Goal: Register for event/course: Register for event/course

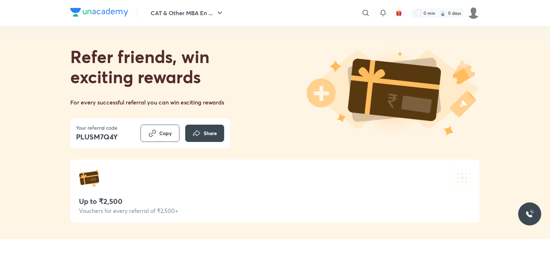
click at [221, 14] on div "Referral link copied to clipboard" at bounding box center [274, 24] width 113 height 20
click at [210, 16] on button "CAT & Other MBA En ..." at bounding box center [187, 13] width 82 height 14
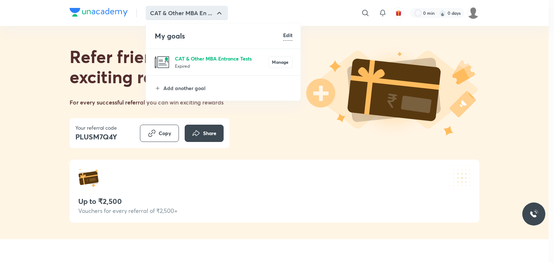
click at [190, 61] on p "CAT & Other MBA Entrance Tests" at bounding box center [221, 59] width 93 height 8
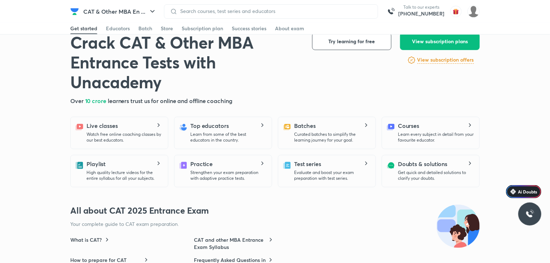
scroll to position [180, 0]
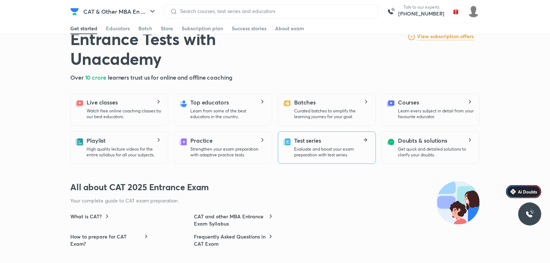
drag, startPoint x: 345, startPoint y: 131, endPoint x: 339, endPoint y: 138, distance: 9.5
click at [339, 138] on div "Test series Evaluate and boost your exam preparation with test series." at bounding box center [332, 147] width 76 height 22
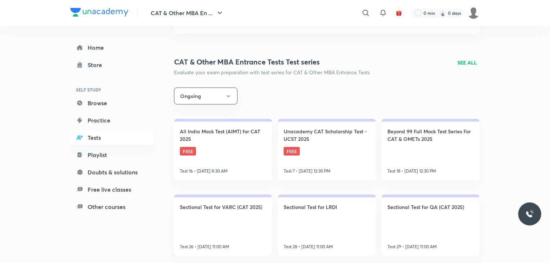
scroll to position [36, 0]
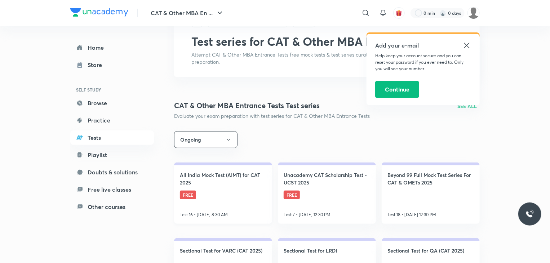
click at [222, 207] on link "All India Mock Test (AIMT) for CAT 2025 FREE Test 16 • [DATE] 8:30 AM" at bounding box center [223, 193] width 98 height 61
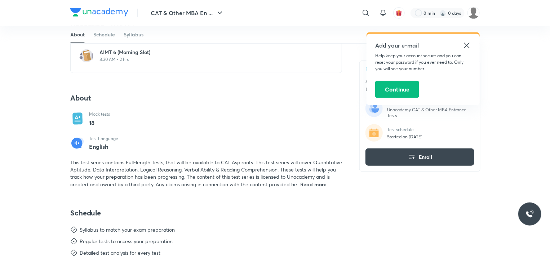
scroll to position [72, 0]
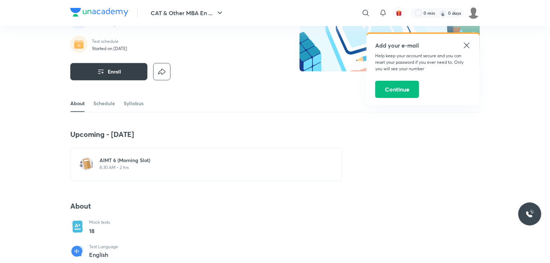
click at [116, 71] on span "Enroll" at bounding box center [114, 71] width 13 height 7
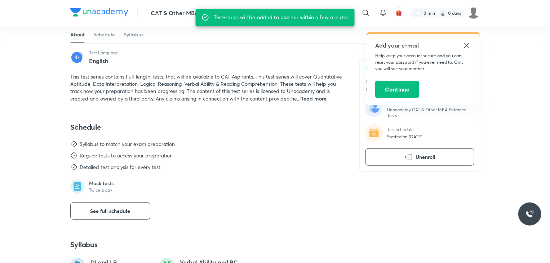
scroll to position [324, 0]
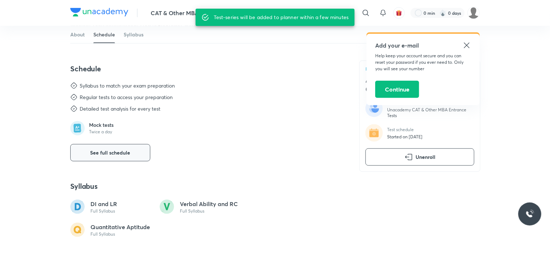
click at [113, 152] on button "See full schedule" at bounding box center [110, 152] width 80 height 17
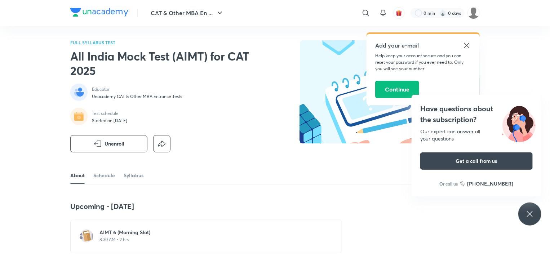
click at [465, 45] on icon at bounding box center [467, 45] width 9 height 9
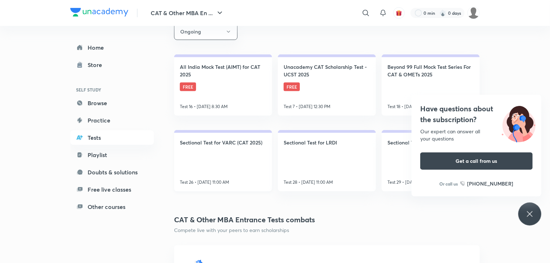
scroll to position [108, 0]
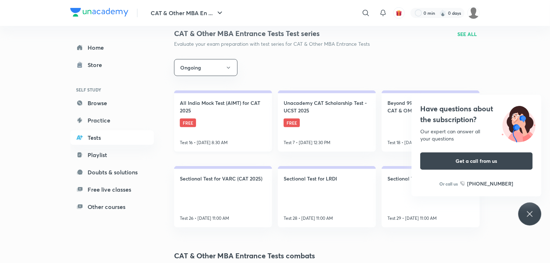
click at [251, 134] on link "All India Mock Test (AIMT) for CAT 2025 FREE Test 16 • [DATE] 8:30 AM" at bounding box center [223, 120] width 98 height 61
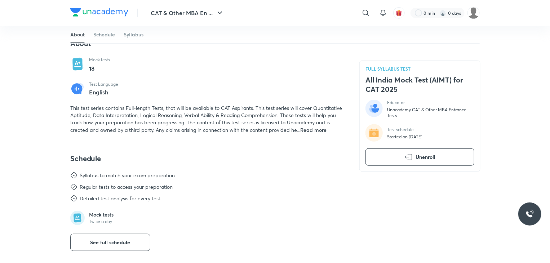
scroll to position [252, 0]
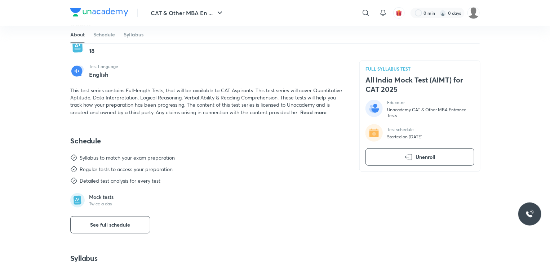
click at [105, 221] on div "Schedule Syllabus to match your exam preparation Regular tests to access your p…" at bounding box center [206, 184] width 272 height 97
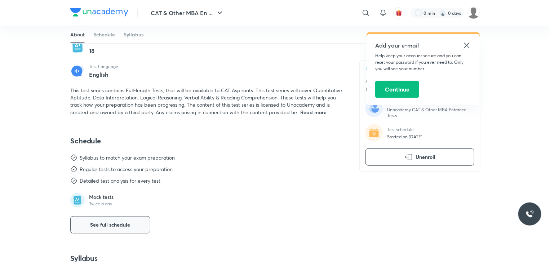
click at [108, 227] on button "See full schedule" at bounding box center [110, 224] width 80 height 17
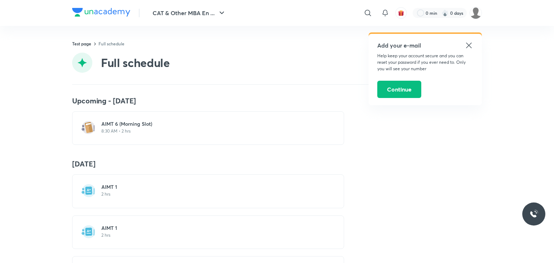
click at [180, 189] on h6 "AIMT 1" at bounding box center [212, 186] width 222 height 7
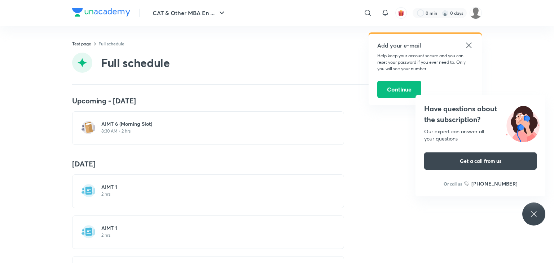
click at [469, 45] on icon at bounding box center [468, 45] width 9 height 9
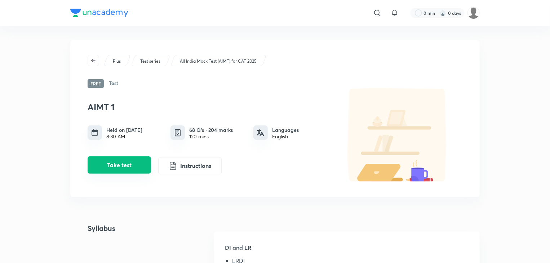
click at [141, 167] on button "Take test" at bounding box center [119, 164] width 63 height 17
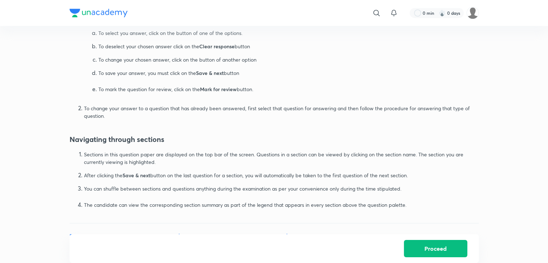
scroll to position [397, 0]
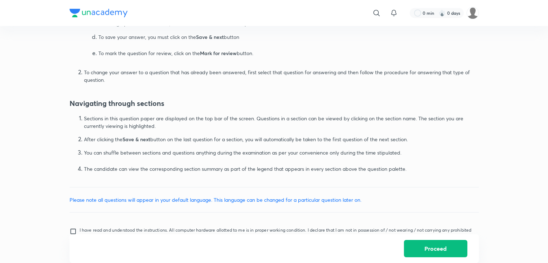
click at [71, 231] on input "I have read and understood the instructions. All computer hardware allotted to …" at bounding box center [75, 237] width 10 height 18
checkbox input "true"
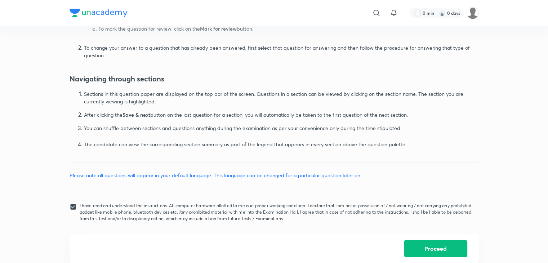
scroll to position [432, 0]
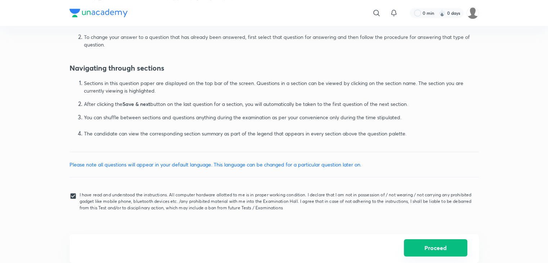
click at [436, 250] on button "Proceed" at bounding box center [435, 247] width 63 height 17
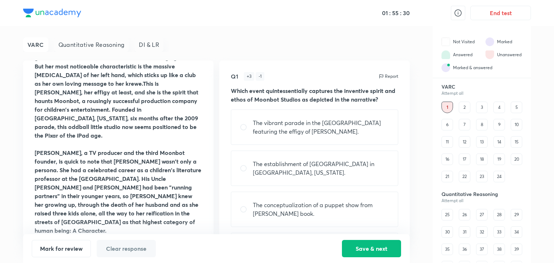
scroll to position [3, 0]
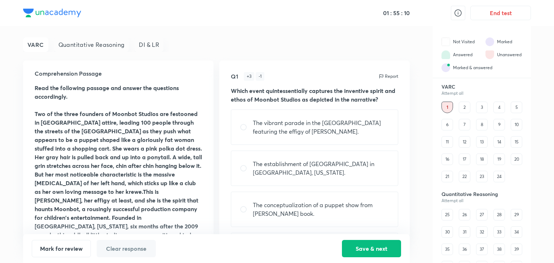
click at [294, 123] on p "The vibrant parade in the [GEOGRAPHIC_DATA] featuring the effigy of [PERSON_NAM…" at bounding box center [321, 127] width 136 height 17
radio input "true"
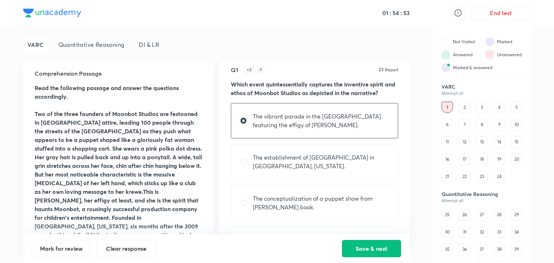
scroll to position [39, 0]
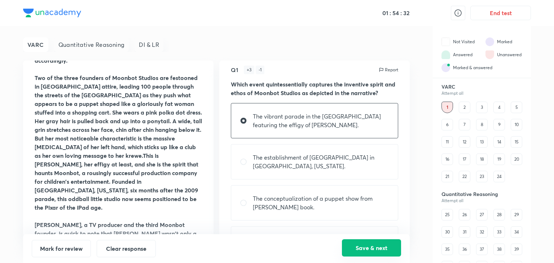
click at [367, 250] on button "Save & next" at bounding box center [371, 247] width 59 height 17
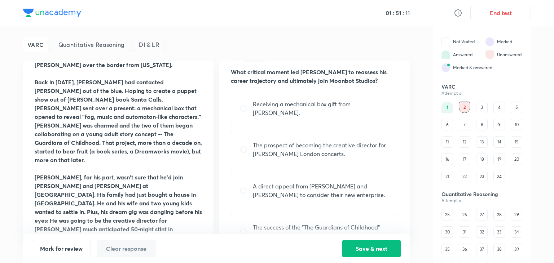
scroll to position [34, 0]
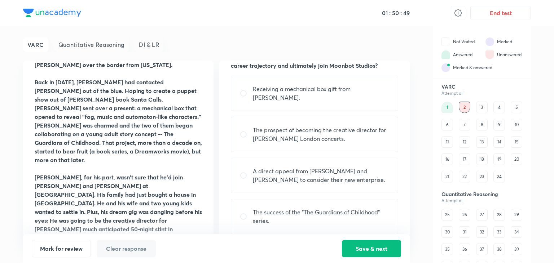
click at [303, 167] on p "A direct appeal from [PERSON_NAME] and [PERSON_NAME] to consider their new ente…" at bounding box center [321, 175] width 136 height 17
radio input "true"
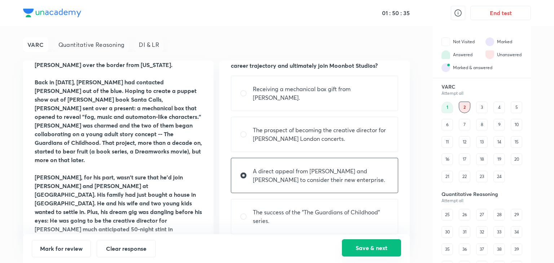
click at [364, 243] on button "Save & next" at bounding box center [371, 247] width 59 height 17
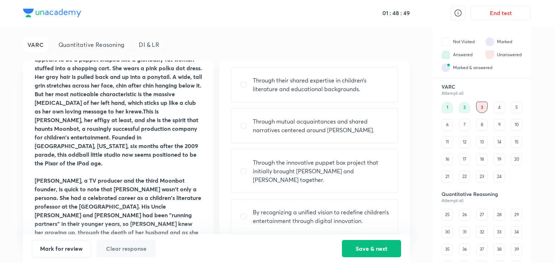
scroll to position [72, 0]
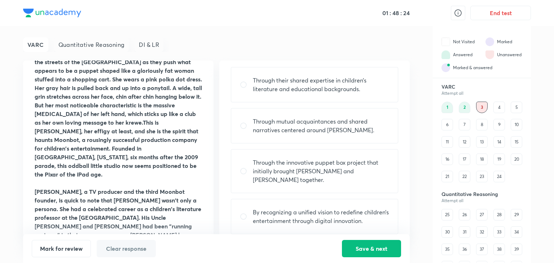
click at [319, 143] on div "Through mutual acquaintances and shared narratives centered around [PERSON_NAME…" at bounding box center [314, 125] width 167 height 35
click at [327, 131] on p "Through mutual acquaintances and shared narratives centered around [PERSON_NAME…" at bounding box center [321, 125] width 136 height 17
click at [328, 132] on p "Through mutual acquaintances and shared narratives centered around [PERSON_NAME…" at bounding box center [321, 125] width 136 height 17
radio input "true"
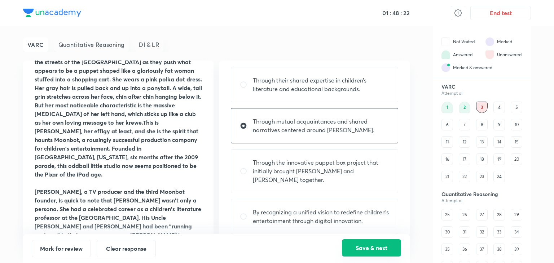
click at [358, 244] on button "Save & next" at bounding box center [371, 247] width 59 height 17
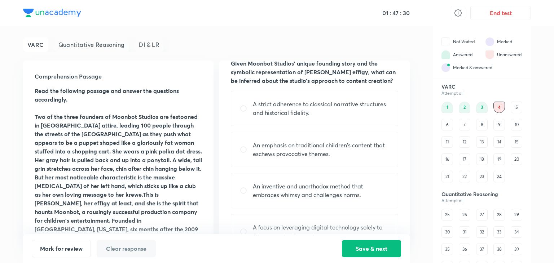
scroll to position [0, 0]
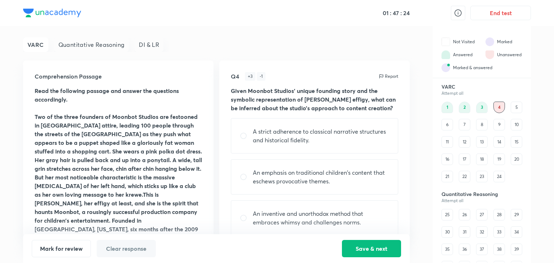
click at [519, 107] on div "5" at bounding box center [516, 108] width 12 height 12
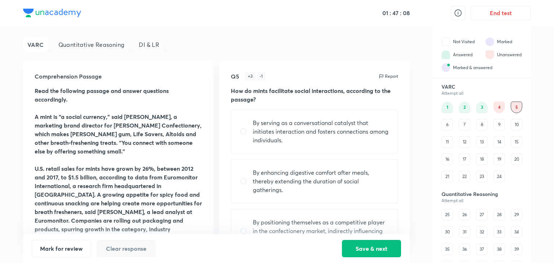
click at [506, 107] on div "1 2 3 4 5 6 7 8 9 10 11 12 13 14 15 16 17 18 19 20 21 22 23 24" at bounding box center [481, 142] width 81 height 81
click at [500, 106] on div "4" at bounding box center [499, 108] width 12 height 12
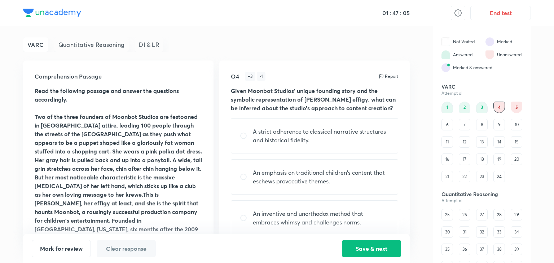
click at [518, 105] on div "5" at bounding box center [516, 108] width 12 height 12
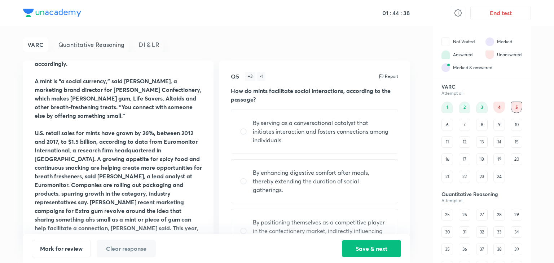
scroll to position [36, 0]
click at [314, 131] on p "By serving as a conversational catalyst that initiates interaction and fosters …" at bounding box center [321, 132] width 136 height 26
radio input "true"
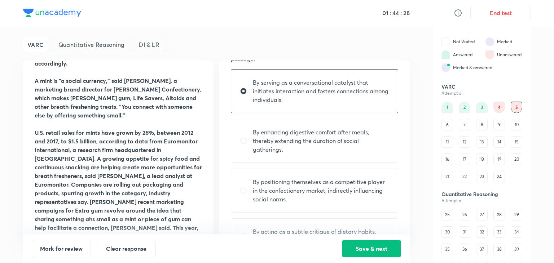
scroll to position [68, 0]
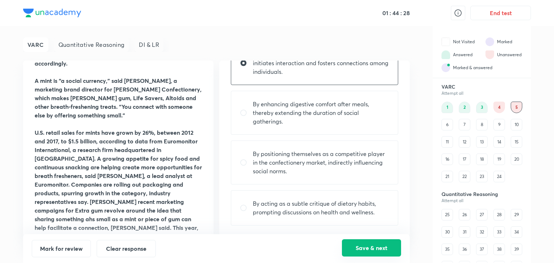
click at [381, 243] on button "Save & next" at bounding box center [371, 247] width 59 height 17
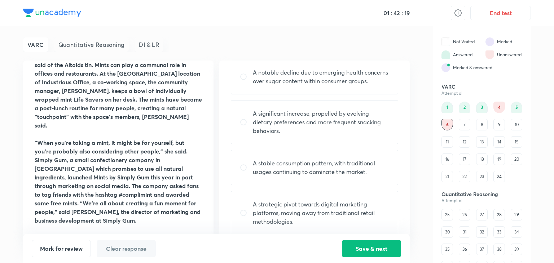
scroll to position [43, 0]
click at [281, 114] on p "A significant increase, propelled by evolving dietary preferences and more freq…" at bounding box center [321, 122] width 136 height 26
radio input "true"
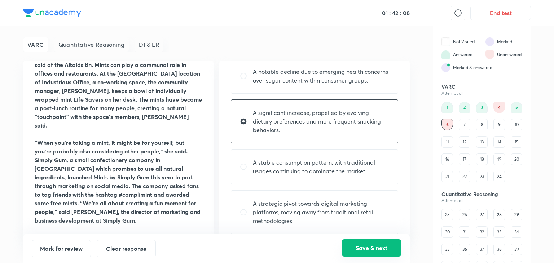
click at [370, 249] on button "Save & next" at bounding box center [371, 247] width 59 height 17
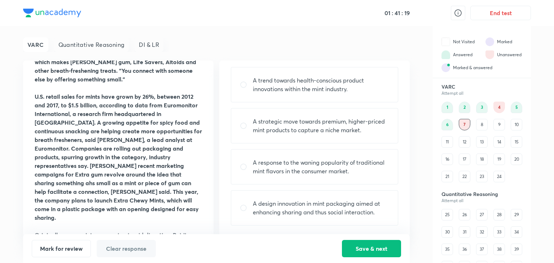
click at [291, 209] on p "A design innovation in mint packaging aimed at enhancing sharing and thus socia…" at bounding box center [321, 207] width 136 height 17
radio input "true"
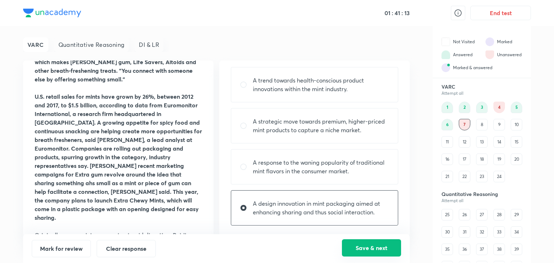
click at [385, 246] on button "Save & next" at bounding box center [371, 247] width 59 height 17
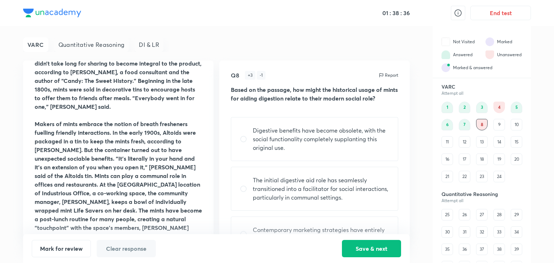
scroll to position [0, 0]
click at [293, 143] on p "Digestive benefits have become obsolete, with the social functionality complete…" at bounding box center [321, 140] width 136 height 26
radio input "true"
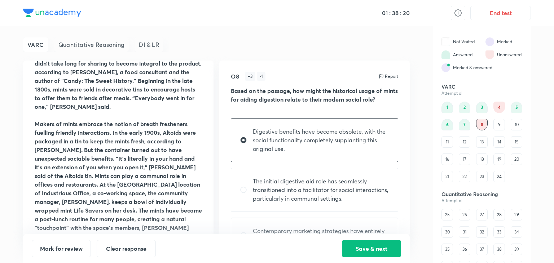
click at [464, 127] on div "7" at bounding box center [465, 125] width 12 height 12
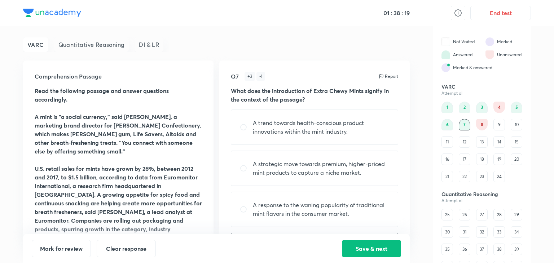
click at [483, 125] on div "8" at bounding box center [482, 125] width 12 height 12
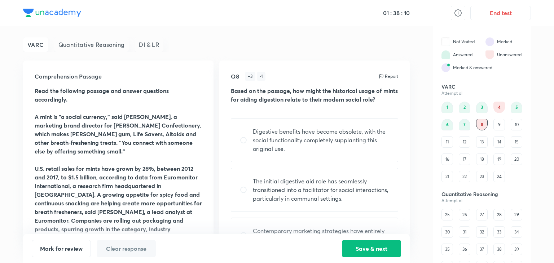
click at [301, 143] on p "Digestive benefits have become obsolete, with the social functionality complete…" at bounding box center [321, 140] width 136 height 26
radio input "true"
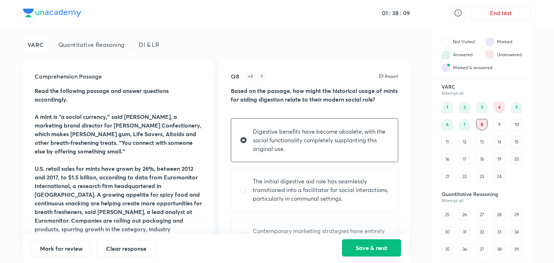
click at [355, 243] on button "Save & next" at bounding box center [371, 247] width 59 height 17
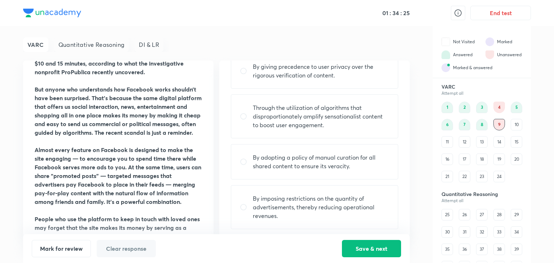
scroll to position [60, 0]
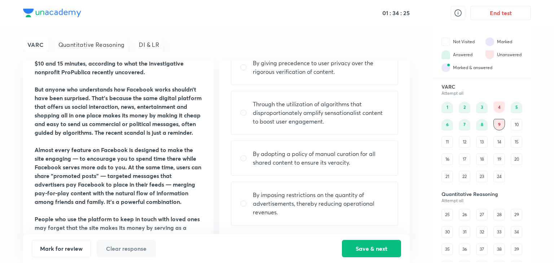
click at [295, 111] on p "Through the utilization of algorithms that disproportionately amplify sensation…" at bounding box center [321, 113] width 136 height 26
radio input "true"
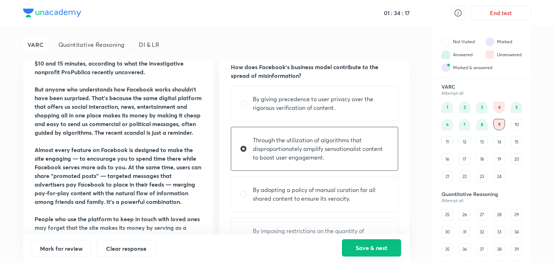
click at [361, 246] on button "Save & next" at bounding box center [371, 247] width 59 height 17
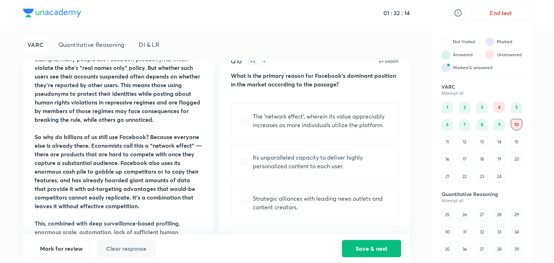
scroll to position [51, 0]
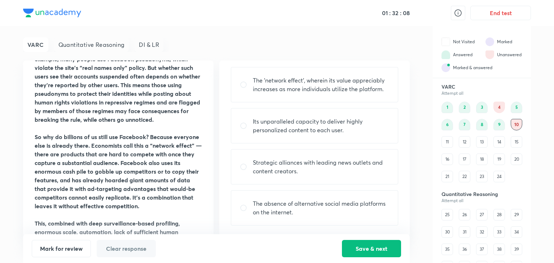
click at [500, 127] on div "9" at bounding box center [499, 125] width 12 height 12
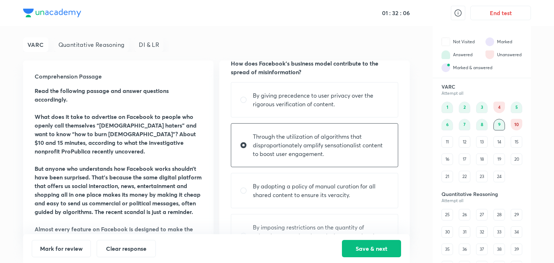
scroll to position [0, 0]
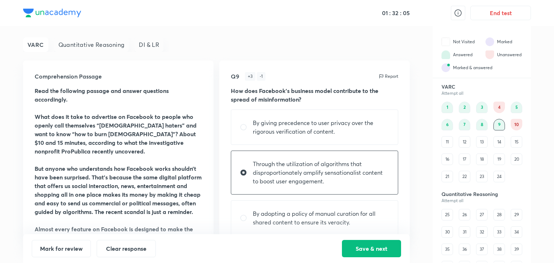
click at [523, 124] on div "VARC Attempt all 1 2 3 4 5 6 7 8 9 10 11 12 13 14 15 16 17 18 19 20 21 22 23 24" at bounding box center [482, 133] width 98 height 99
click at [518, 127] on div "10" at bounding box center [516, 125] width 12 height 12
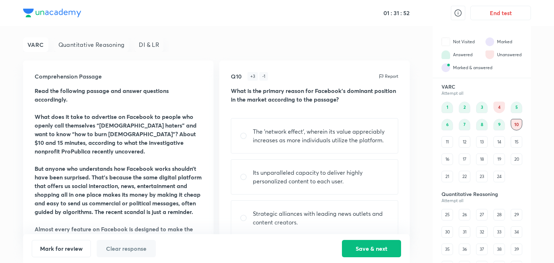
click at [305, 132] on p "The 'network effect', wherein its value appreciably increases as more individua…" at bounding box center [321, 135] width 136 height 17
radio input "true"
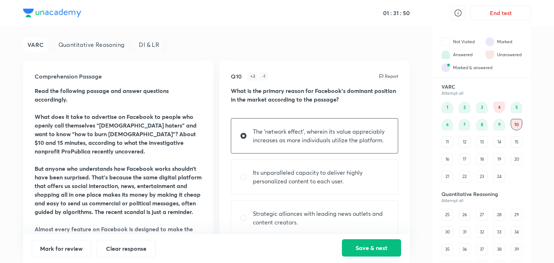
click at [375, 244] on button "Save & next" at bounding box center [371, 247] width 59 height 17
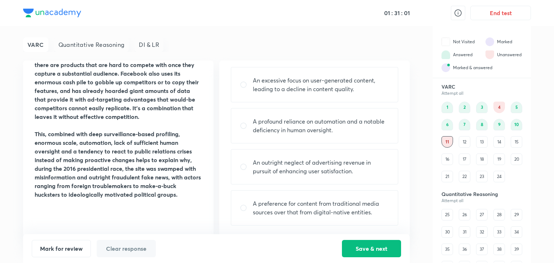
scroll to position [469, 0]
click at [465, 143] on div "12" at bounding box center [465, 142] width 12 height 12
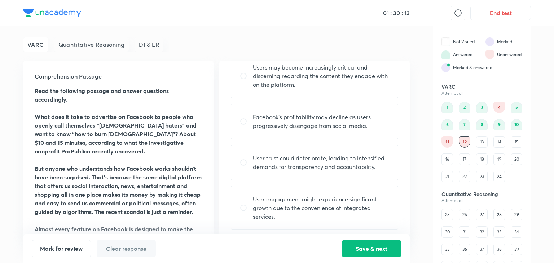
scroll to position [68, 0]
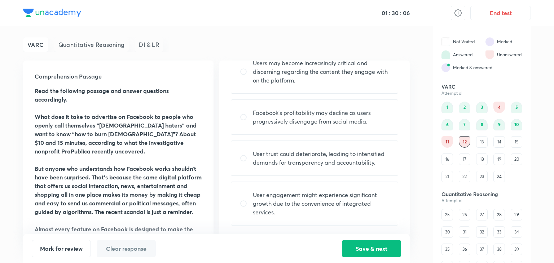
click at [485, 143] on div "13" at bounding box center [482, 142] width 12 height 12
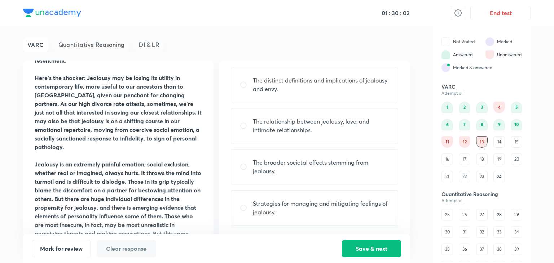
scroll to position [180, 0]
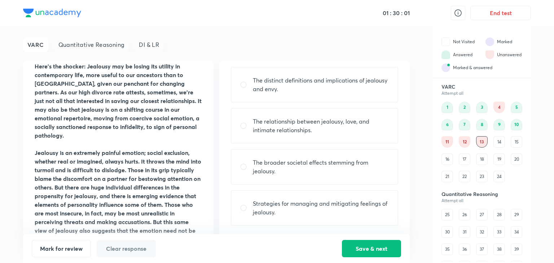
click at [502, 178] on div "24" at bounding box center [499, 177] width 12 height 12
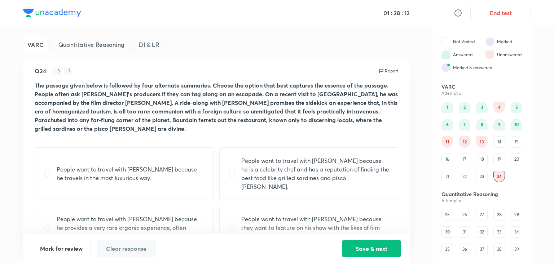
scroll to position [21, 0]
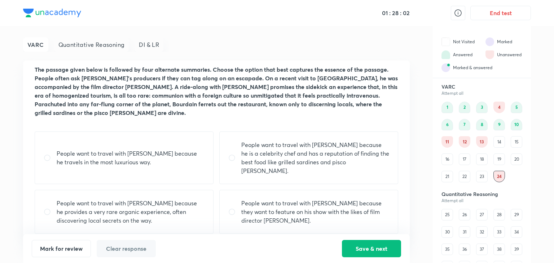
click at [156, 199] on p "People want to travel with [PERSON_NAME] because he provides a very rare organi…" at bounding box center [131, 212] width 148 height 26
click at [154, 199] on p "People want to travel with [PERSON_NAME] because he provides a very rare organi…" at bounding box center [131, 212] width 148 height 26
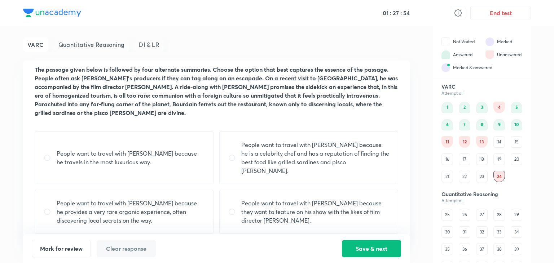
radio input "true"
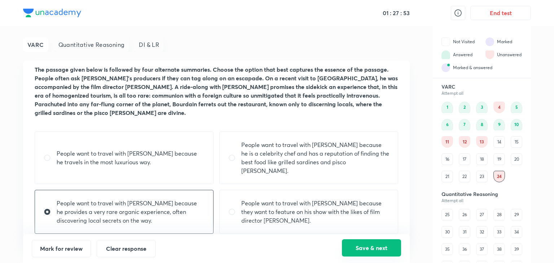
click at [351, 251] on button "Save & next" at bounding box center [371, 247] width 59 height 17
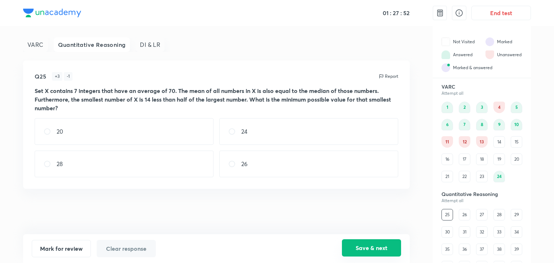
scroll to position [0, 0]
click at [483, 175] on div "23" at bounding box center [482, 177] width 12 height 12
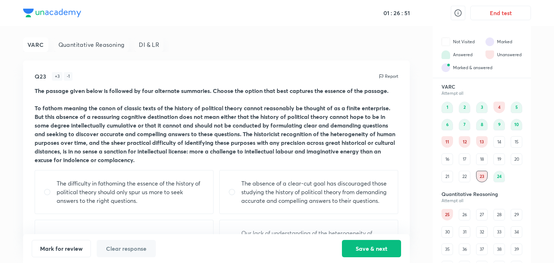
click at [466, 174] on div "22" at bounding box center [465, 177] width 12 height 12
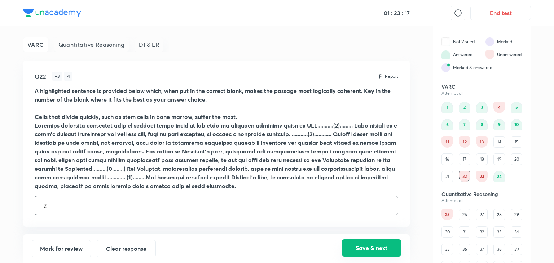
type input "2"
drag, startPoint x: 381, startPoint y: 249, endPoint x: 381, endPoint y: 245, distance: 4.0
click at [381, 247] on button "Save & next" at bounding box center [371, 247] width 59 height 17
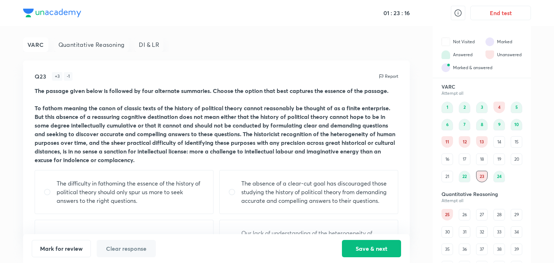
click at [449, 176] on div "21" at bounding box center [447, 177] width 12 height 12
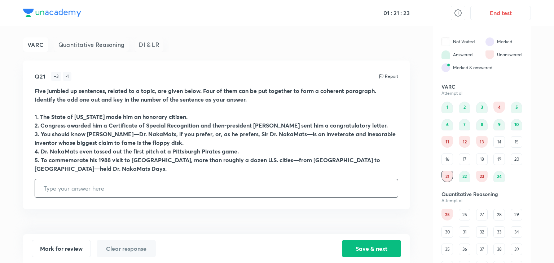
click at [80, 188] on input "text" at bounding box center [216, 188] width 363 height 18
type input "4"
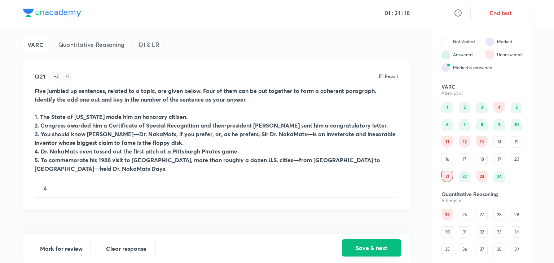
click at [385, 251] on button "Save & next" at bounding box center [371, 247] width 59 height 17
type input "2"
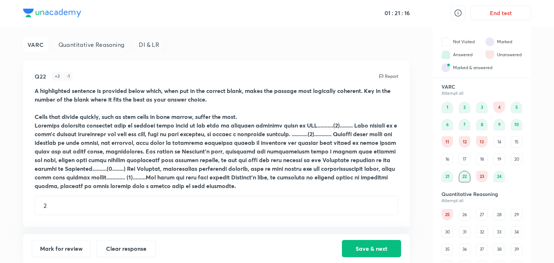
click at [517, 159] on div "20" at bounding box center [516, 160] width 12 height 12
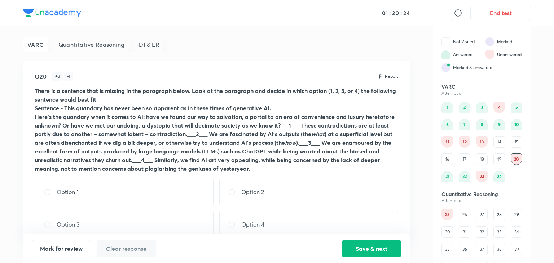
click at [449, 213] on div "25" at bounding box center [447, 215] width 12 height 12
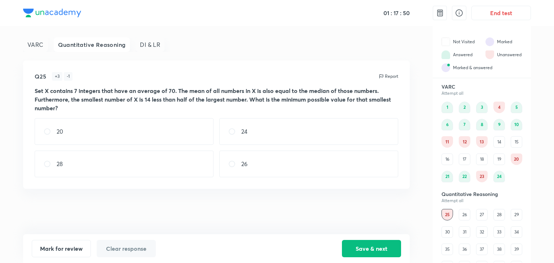
click at [464, 214] on div "26" at bounding box center [465, 215] width 12 height 12
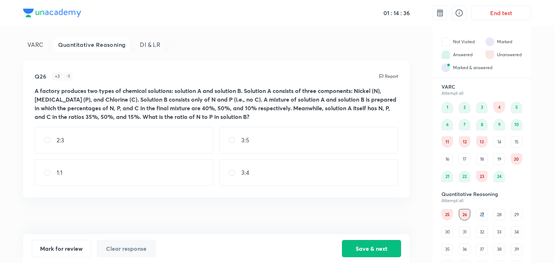
click at [482, 213] on div "27" at bounding box center [482, 215] width 12 height 12
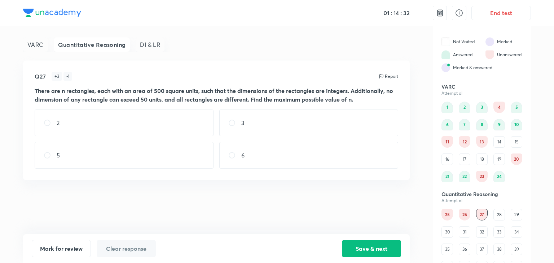
click at [498, 215] on div "28" at bounding box center [499, 215] width 12 height 12
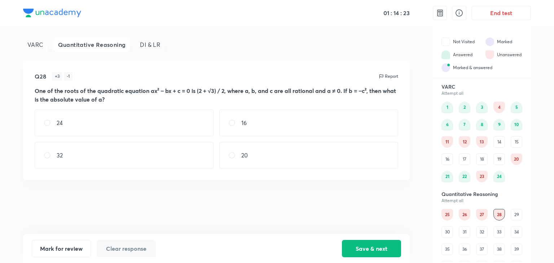
click at [212, 110] on div "Q28 + 3 - 1 Report One of the roots of the quadratic equation ax² − bx + c = 0 …" at bounding box center [216, 121] width 386 height 120
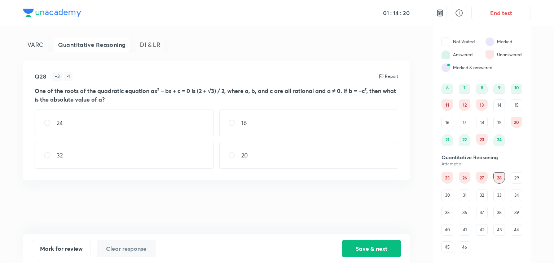
scroll to position [72, 0]
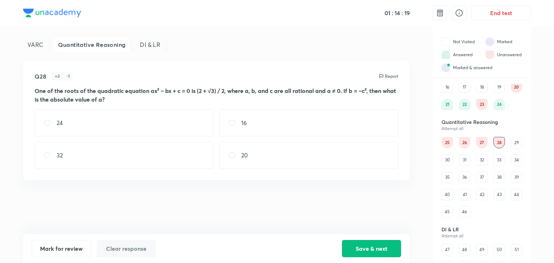
click at [515, 143] on div "29" at bounding box center [516, 143] width 12 height 12
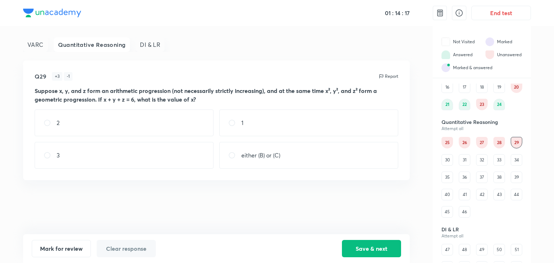
click at [448, 159] on div "30" at bounding box center [447, 160] width 12 height 12
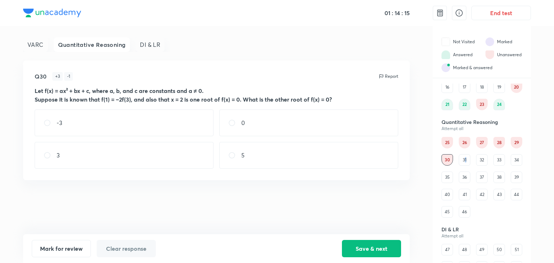
click at [465, 160] on div "31" at bounding box center [465, 160] width 12 height 12
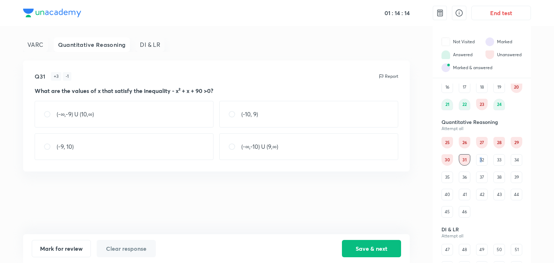
click at [481, 155] on div "32" at bounding box center [482, 160] width 12 height 12
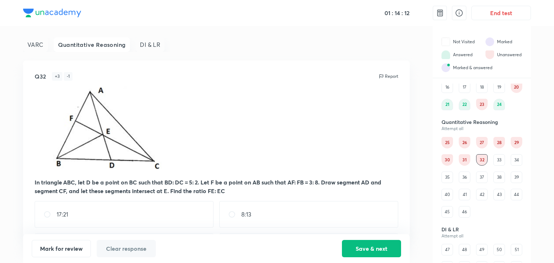
click at [501, 162] on div "33" at bounding box center [499, 160] width 12 height 12
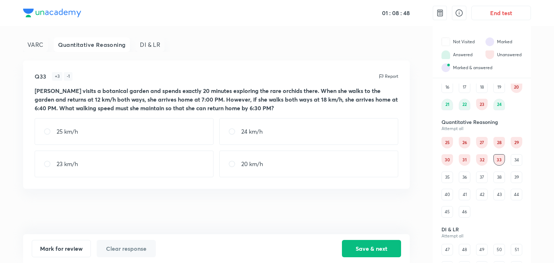
click at [277, 131] on div "24 km/h" at bounding box center [308, 131] width 179 height 27
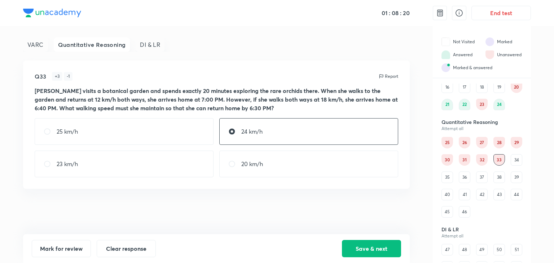
drag, startPoint x: 123, startPoint y: 165, endPoint x: 120, endPoint y: 169, distance: 4.9
click at [120, 169] on div "23 km/h" at bounding box center [124, 164] width 179 height 27
radio input "false"
radio input "true"
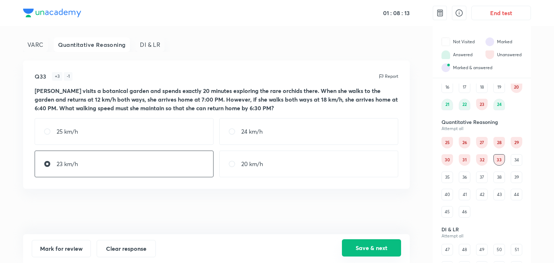
click at [389, 244] on button "Save & next" at bounding box center [371, 247] width 59 height 17
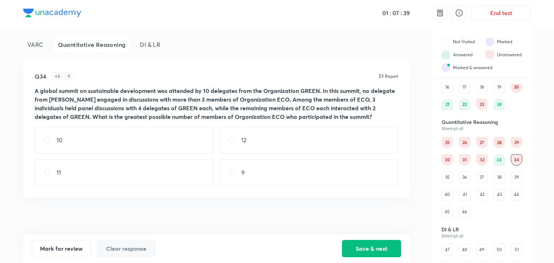
click at [447, 175] on div "35" at bounding box center [447, 178] width 12 height 12
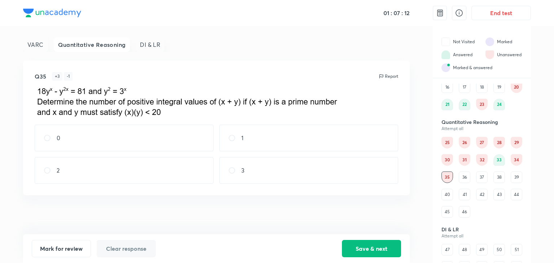
click at [464, 175] on div "36" at bounding box center [465, 178] width 12 height 12
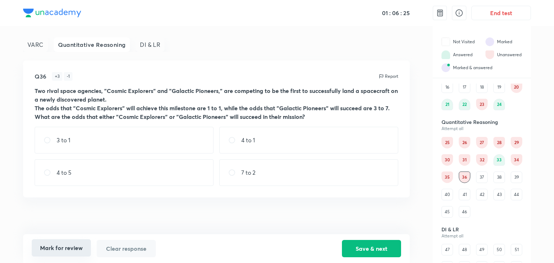
click at [81, 248] on button "Mark for review" at bounding box center [61, 247] width 59 height 17
click at [479, 178] on div "37" at bounding box center [482, 178] width 12 height 12
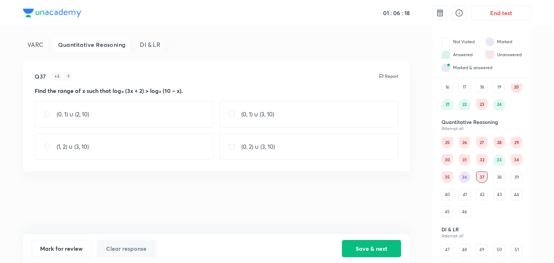
click at [501, 177] on div "38" at bounding box center [499, 178] width 12 height 12
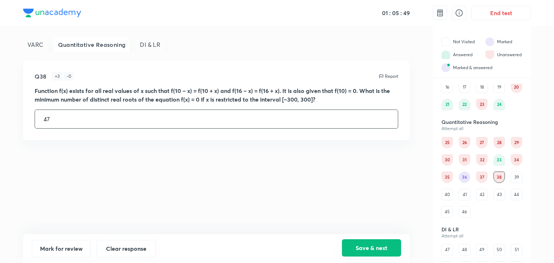
type input "47"
click at [349, 248] on button "Save & next" at bounding box center [371, 247] width 59 height 17
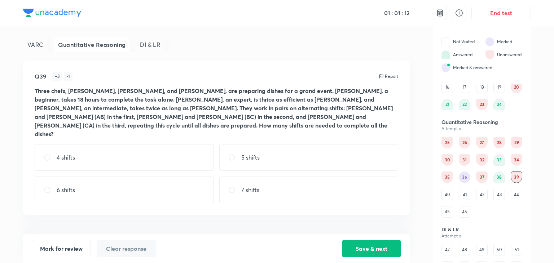
click at [252, 146] on div "5 shifts" at bounding box center [308, 157] width 179 height 27
radio input "true"
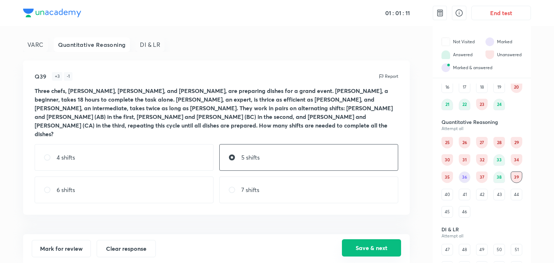
click at [370, 247] on button "Save & next" at bounding box center [371, 247] width 59 height 17
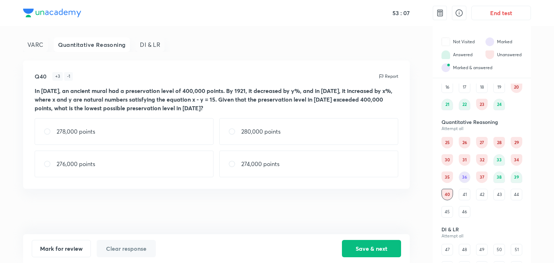
click at [115, 172] on div "276,000 points" at bounding box center [124, 164] width 179 height 27
radio input "true"
click at [354, 243] on button "Save & next" at bounding box center [371, 247] width 59 height 17
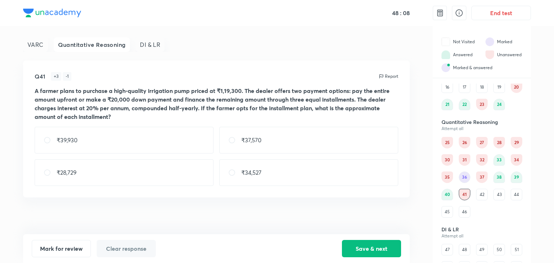
click at [303, 146] on div "₹37,570" at bounding box center [308, 140] width 179 height 27
radio input "true"
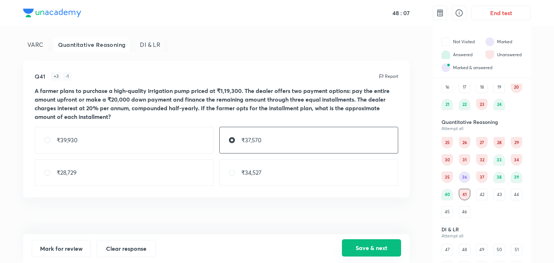
click at [357, 250] on button "Save & next" at bounding box center [371, 247] width 59 height 17
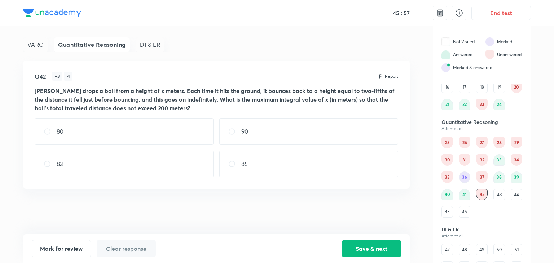
click at [498, 198] on div "43" at bounding box center [499, 195] width 12 height 12
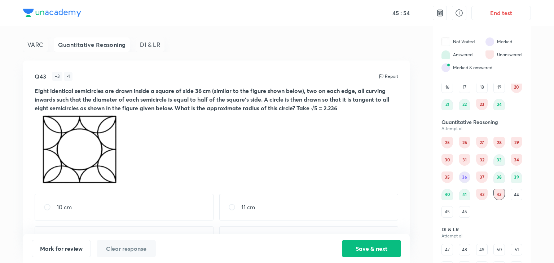
click at [515, 193] on div "44" at bounding box center [516, 195] width 12 height 12
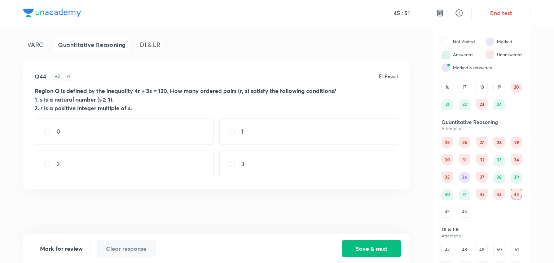
click at [447, 212] on div "45" at bounding box center [447, 212] width 12 height 12
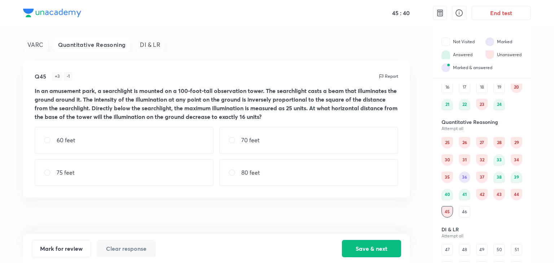
click at [464, 209] on div "46" at bounding box center [465, 212] width 12 height 12
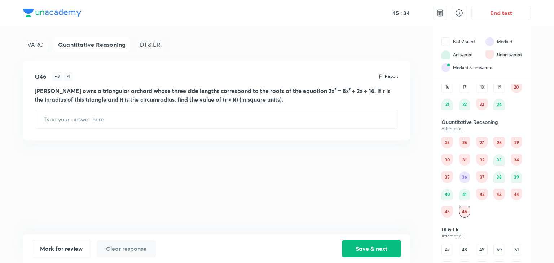
click at [465, 176] on div "36" at bounding box center [465, 178] width 12 height 12
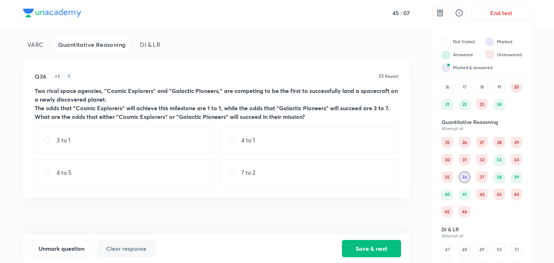
click at [258, 147] on div "4 to 1" at bounding box center [308, 140] width 179 height 27
radio input "true"
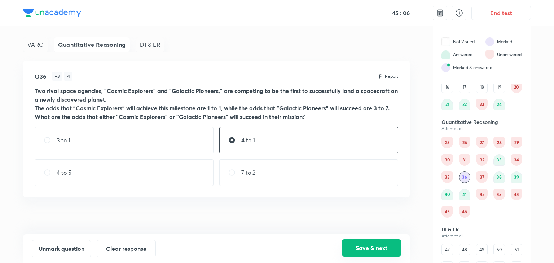
click at [353, 243] on button "Save & next" at bounding box center [371, 247] width 59 height 17
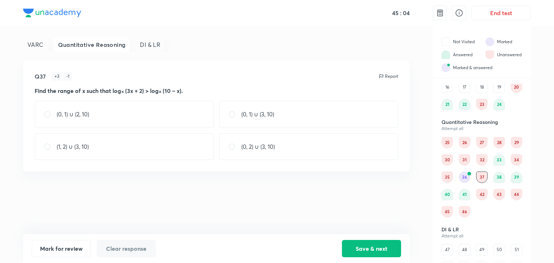
click at [467, 177] on div "36" at bounding box center [465, 178] width 12 height 12
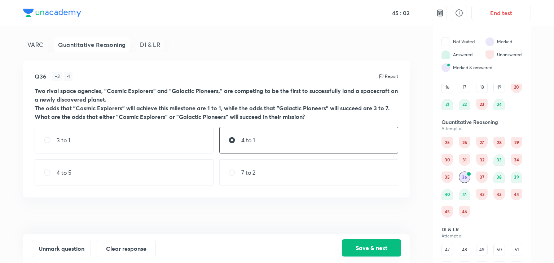
click at [369, 251] on button "Save & next" at bounding box center [371, 247] width 59 height 17
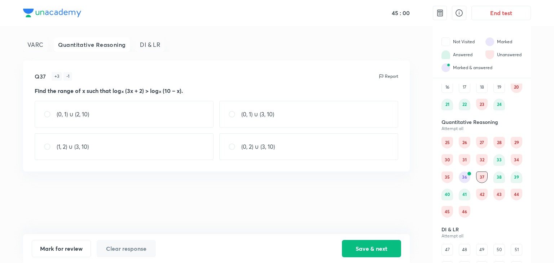
click at [461, 210] on div "46" at bounding box center [465, 212] width 12 height 12
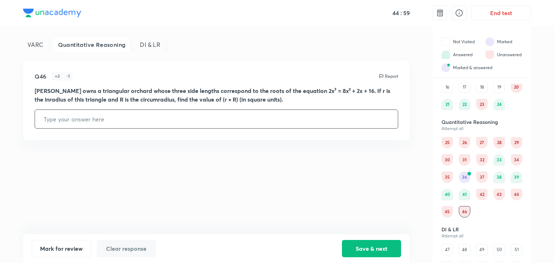
click at [445, 211] on div "45" at bounding box center [447, 212] width 12 height 12
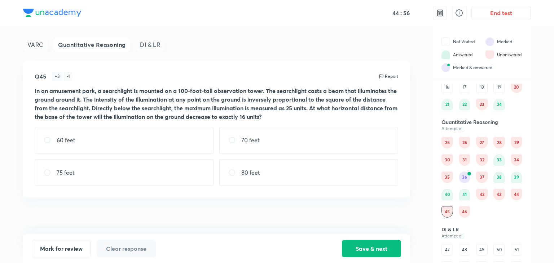
click at [514, 191] on div "44" at bounding box center [516, 195] width 12 height 12
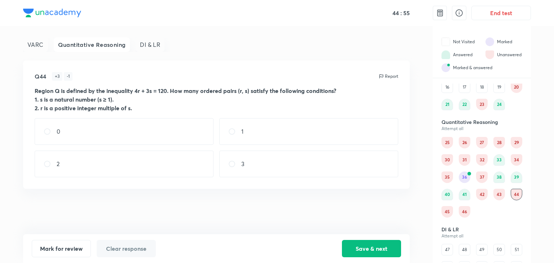
click at [495, 199] on div "43" at bounding box center [499, 195] width 12 height 12
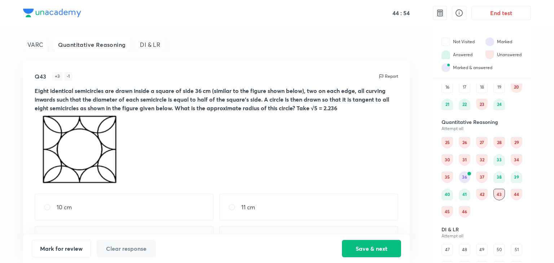
click at [482, 194] on div "42" at bounding box center [482, 195] width 12 height 12
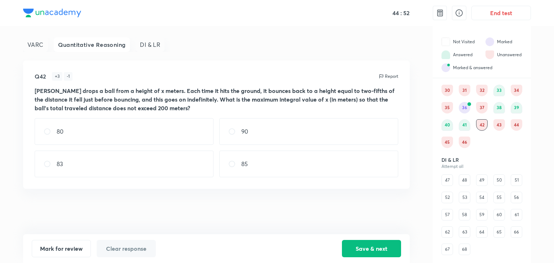
scroll to position [143, 0]
click at [446, 178] on div "47" at bounding box center [447, 179] width 12 height 12
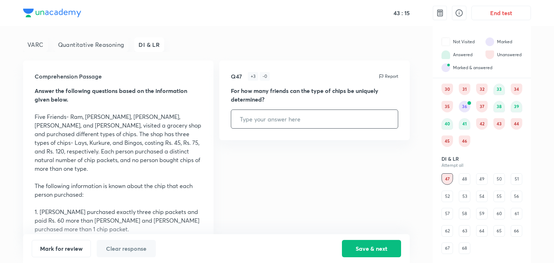
scroll to position [35, 0]
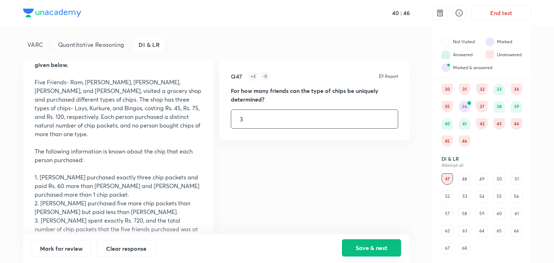
type input "3"
click at [371, 243] on button "Save & next" at bounding box center [371, 247] width 59 height 17
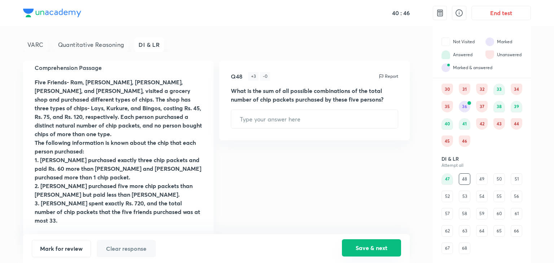
scroll to position [0, 0]
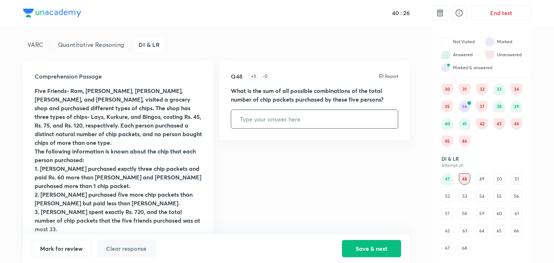
click at [340, 123] on input "text" at bounding box center [314, 119] width 167 height 18
type input "12"
click at [386, 244] on button "Save & next" at bounding box center [371, 247] width 59 height 17
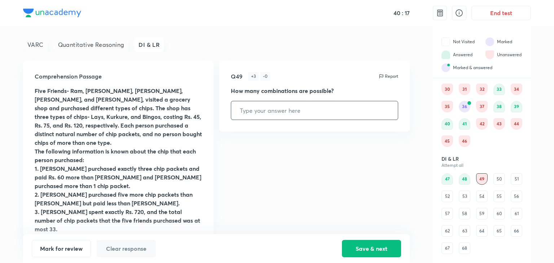
click at [253, 113] on input "text" at bounding box center [314, 110] width 167 height 18
type input "7"
click at [381, 247] on button "Save & next" at bounding box center [371, 247] width 59 height 17
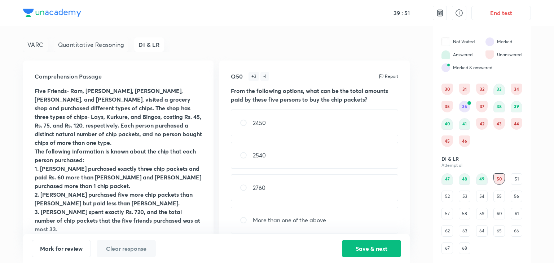
click at [514, 179] on div "51" at bounding box center [516, 179] width 12 height 12
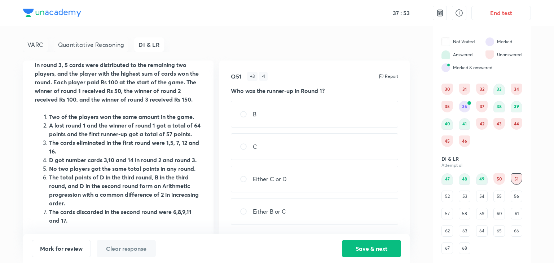
scroll to position [164, 0]
click at [470, 196] on div "47 48 49 50 51 52 53 54 55 56 57 58 59 60 61 62 63 64 65 66 67 68" at bounding box center [481, 213] width 81 height 81
click at [464, 195] on div "53" at bounding box center [465, 197] width 12 height 12
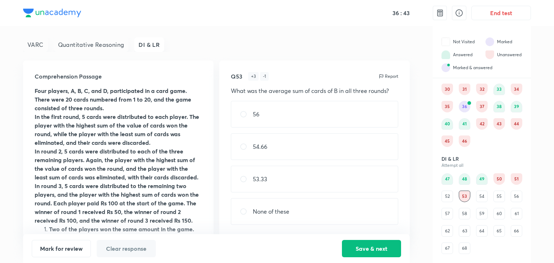
click at [482, 198] on div "54" at bounding box center [482, 197] width 12 height 12
click at [500, 195] on div "55" at bounding box center [499, 197] width 12 height 12
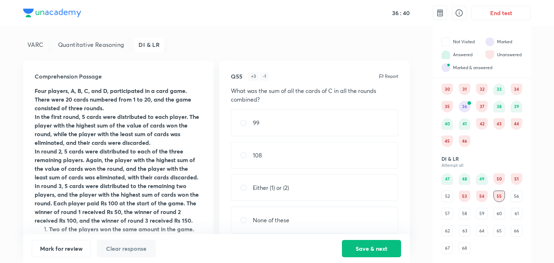
click at [519, 194] on div "56" at bounding box center [516, 197] width 12 height 12
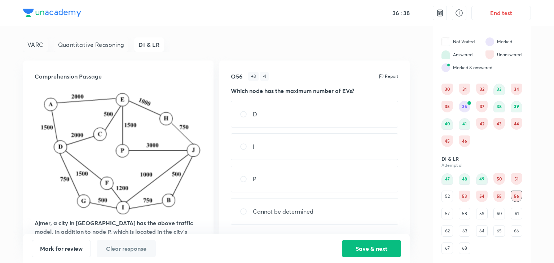
click at [501, 198] on div "55" at bounding box center [499, 197] width 12 height 12
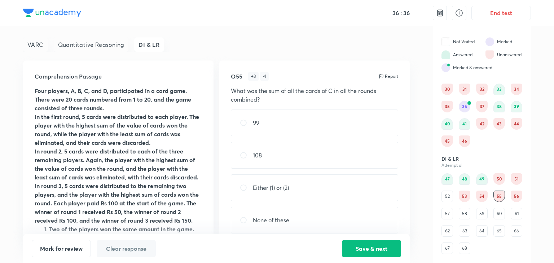
click at [519, 198] on div "56" at bounding box center [516, 197] width 12 height 12
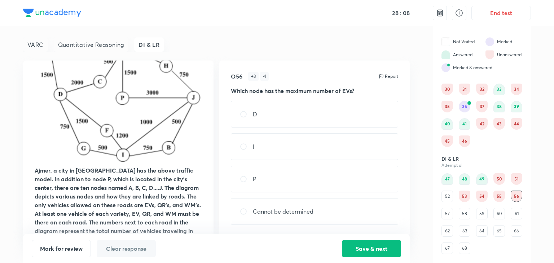
scroll to position [36, 0]
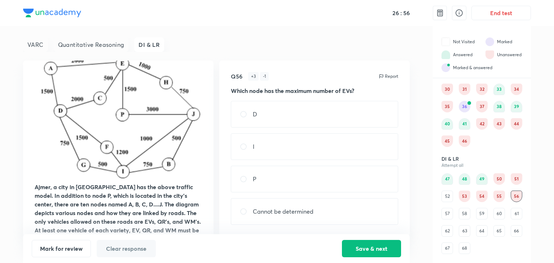
drag, startPoint x: 320, startPoint y: 212, endPoint x: 336, endPoint y: 225, distance: 21.0
click at [320, 211] on div "Cannot be determined" at bounding box center [314, 211] width 167 height 27
radio input "true"
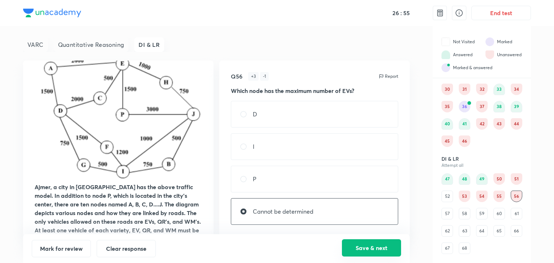
drag, startPoint x: 369, startPoint y: 251, endPoint x: 366, endPoint y: 246, distance: 6.4
click at [370, 251] on button "Save & next" at bounding box center [371, 247] width 59 height 17
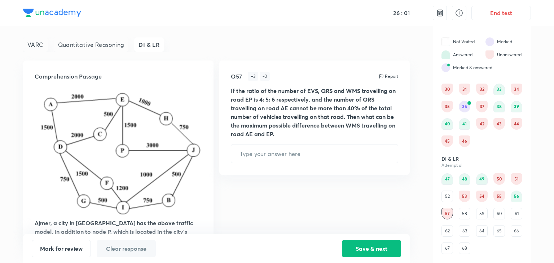
click at [519, 198] on div "56" at bounding box center [516, 197] width 12 height 12
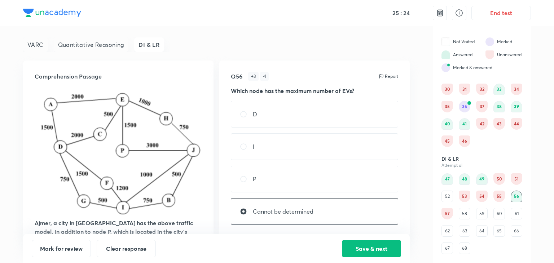
click at [260, 114] on div "D" at bounding box center [314, 114] width 167 height 27
radio input "true"
radio input "false"
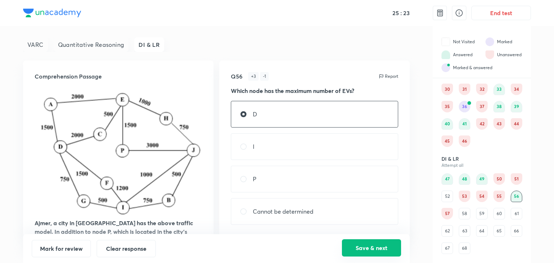
click at [363, 246] on button "Save & next" at bounding box center [371, 247] width 59 height 17
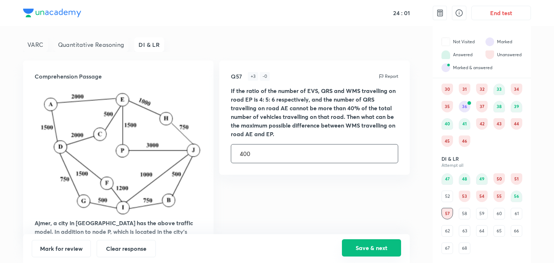
type input "400"
click at [385, 251] on button "Save & next" at bounding box center [371, 247] width 59 height 17
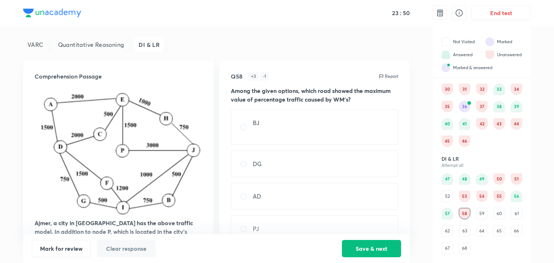
click at [513, 195] on div "56" at bounding box center [516, 197] width 12 height 12
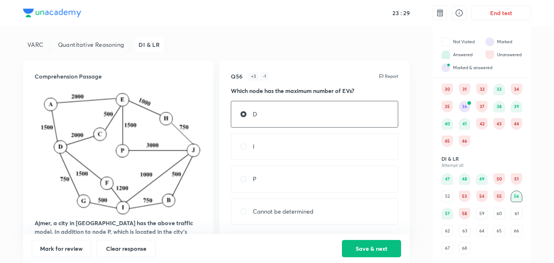
click at [465, 211] on div "58" at bounding box center [465, 214] width 12 height 12
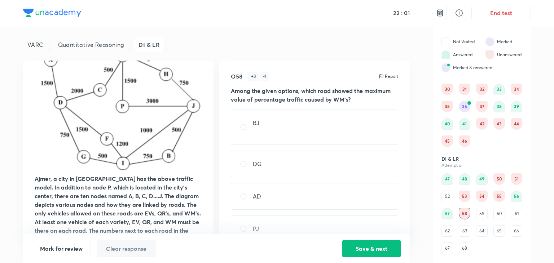
scroll to position [36, 0]
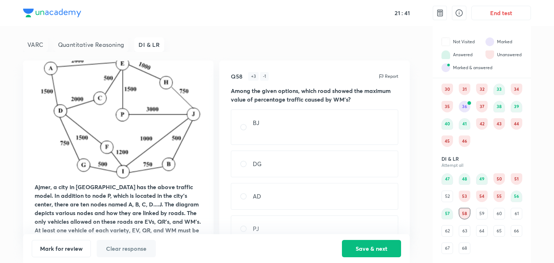
click at [273, 129] on div "BJ" at bounding box center [314, 127] width 167 height 35
radio input "true"
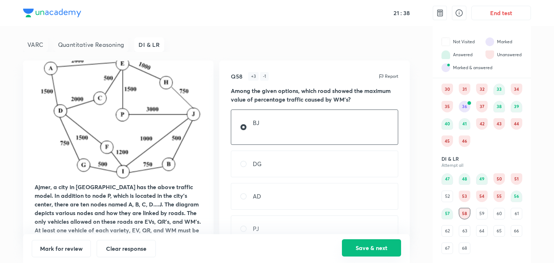
click at [367, 256] on button "Save & next" at bounding box center [371, 247] width 59 height 17
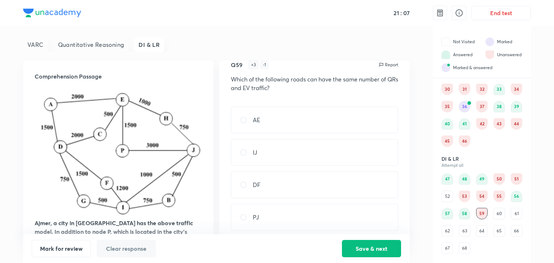
scroll to position [17, 0]
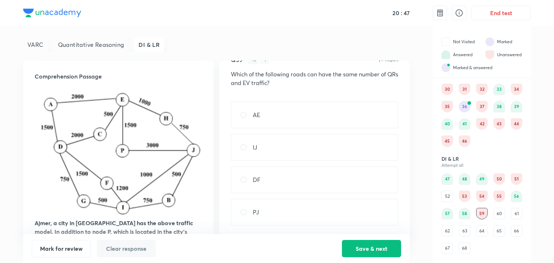
click at [317, 152] on div "IJ" at bounding box center [314, 147] width 167 height 27
radio input "true"
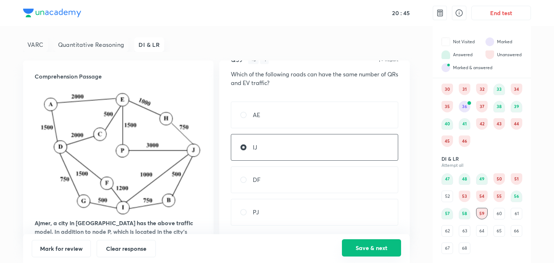
click at [368, 251] on button "Save & next" at bounding box center [371, 247] width 59 height 17
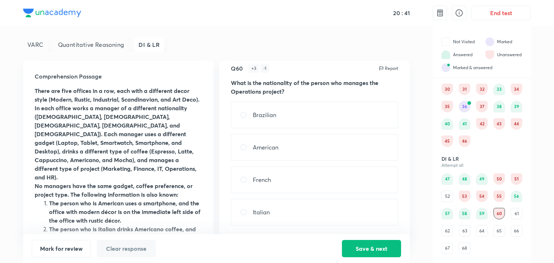
click at [448, 196] on div "52" at bounding box center [447, 197] width 12 height 12
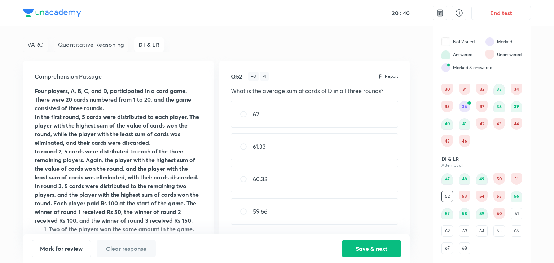
scroll to position [0, 0]
click at [515, 191] on div "56" at bounding box center [516, 197] width 12 height 12
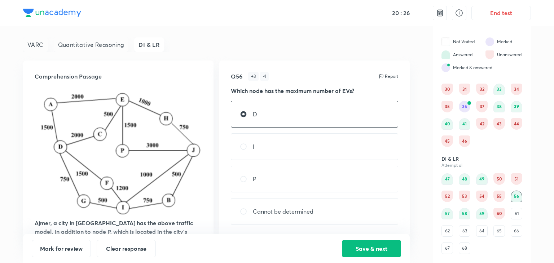
scroll to position [143, 0]
click at [514, 212] on div "61" at bounding box center [516, 214] width 12 height 12
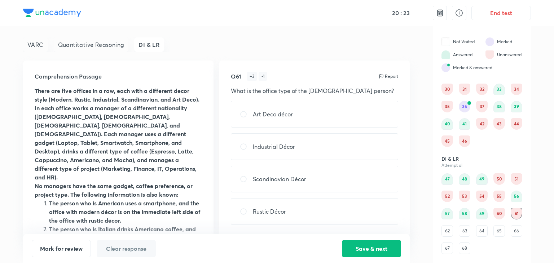
click at [497, 212] on div "60" at bounding box center [499, 214] width 12 height 12
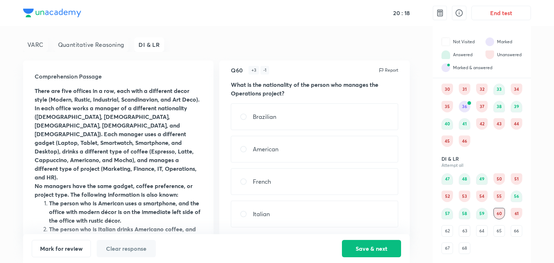
scroll to position [8, 0]
click at [463, 249] on div "68" at bounding box center [465, 249] width 12 height 12
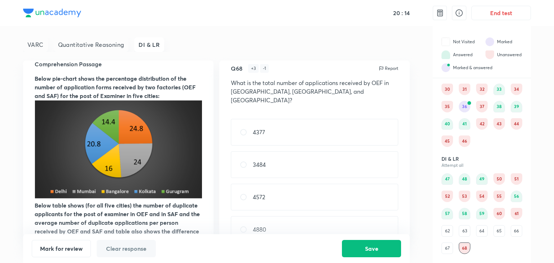
scroll to position [0, 0]
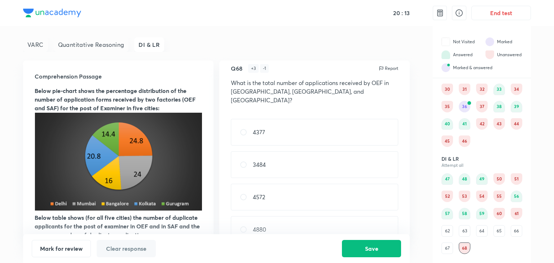
click at [480, 233] on div "64" at bounding box center [482, 231] width 12 height 12
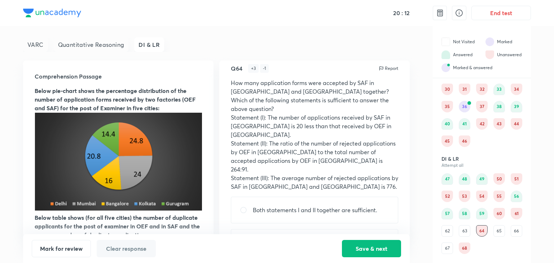
click at [466, 230] on div "63" at bounding box center [465, 231] width 12 height 12
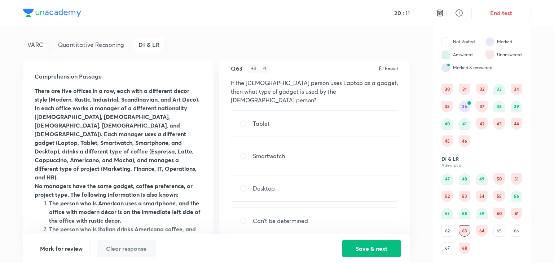
click at [485, 231] on div "64" at bounding box center [482, 231] width 12 height 12
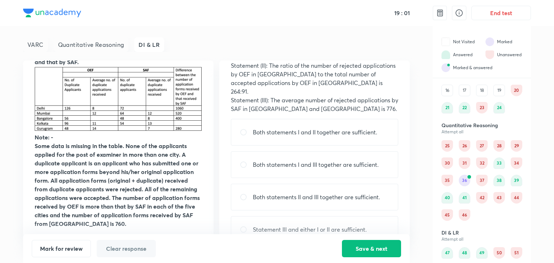
scroll to position [143, 0]
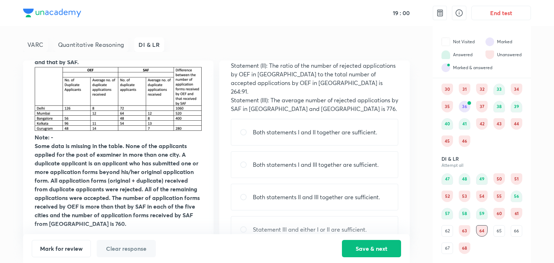
click at [496, 209] on div "60" at bounding box center [499, 214] width 12 height 12
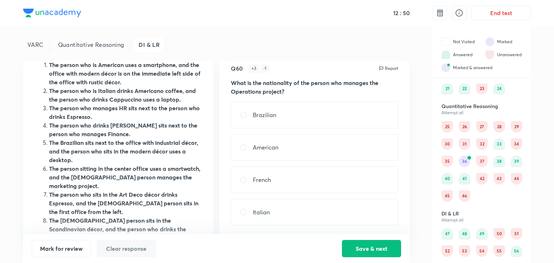
scroll to position [0, 0]
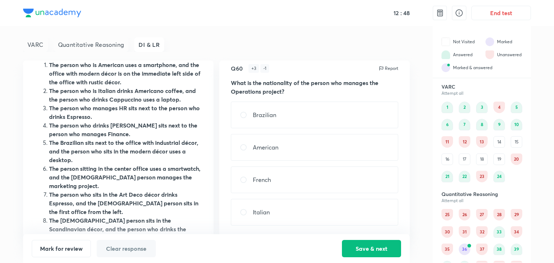
click at [503, 148] on div "1 2 3 4 5 6 7 8 9 10 11 12 13 14 15 16 17 18 19 20 21 22 23 24" at bounding box center [481, 142] width 81 height 81
click at [500, 155] on div "19" at bounding box center [499, 160] width 12 height 12
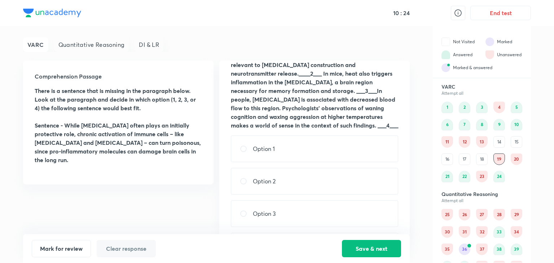
scroll to position [94, 0]
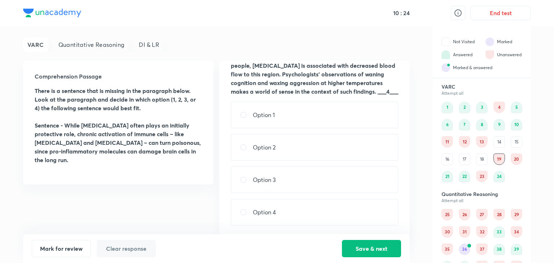
click at [283, 207] on div "Option 4" at bounding box center [314, 212] width 167 height 27
radio input "true"
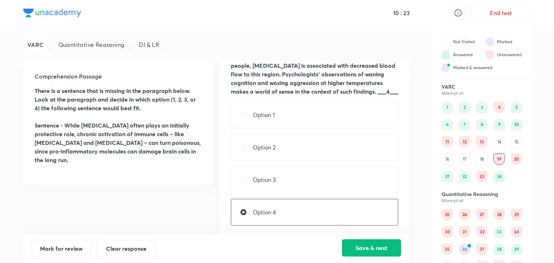
click at [359, 244] on button "Save & next" at bounding box center [371, 247] width 59 height 17
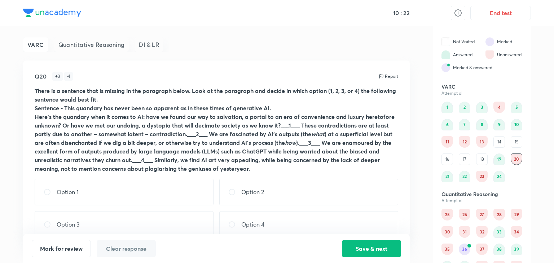
click at [480, 159] on div "18" at bounding box center [482, 160] width 12 height 12
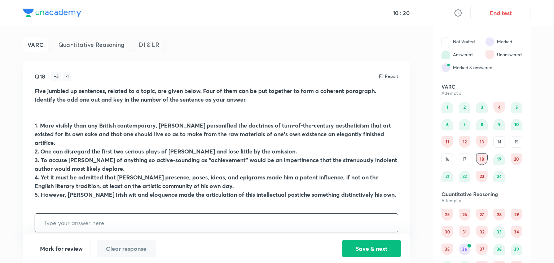
click at [467, 156] on div "17" at bounding box center [465, 160] width 12 height 12
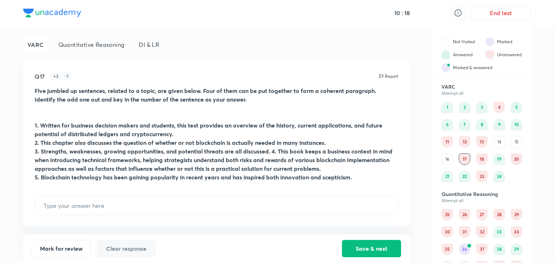
drag, startPoint x: 446, startPoint y: 159, endPoint x: 442, endPoint y: 160, distance: 3.8
click at [445, 160] on div "16" at bounding box center [447, 160] width 12 height 12
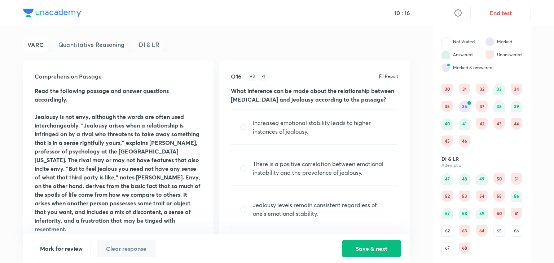
scroll to position [143, 0]
click at [478, 230] on div "64" at bounding box center [482, 231] width 12 height 12
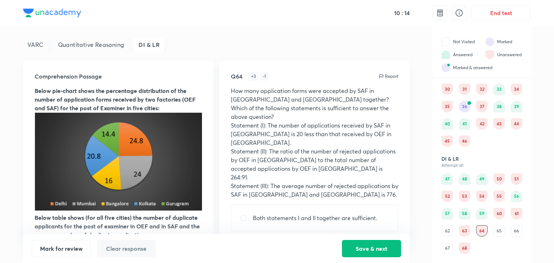
click at [467, 230] on div "63" at bounding box center [465, 231] width 12 height 12
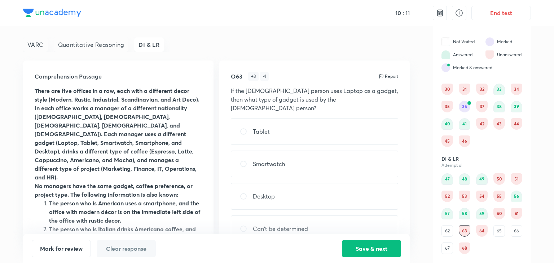
click at [501, 212] on div "60" at bounding box center [499, 214] width 12 height 12
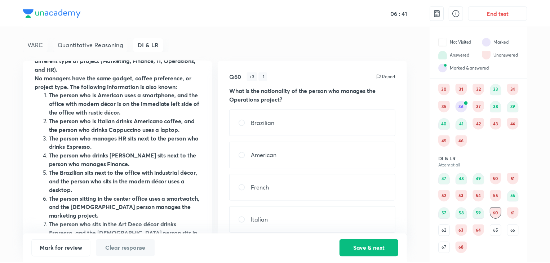
scroll to position [138, 0]
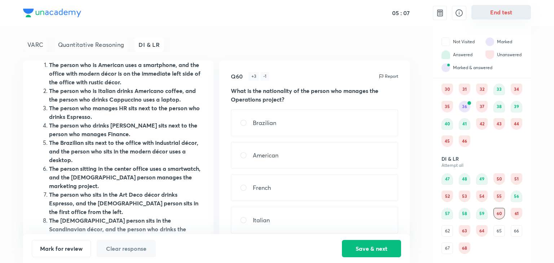
click at [503, 16] on button "End test" at bounding box center [500, 12] width 59 height 14
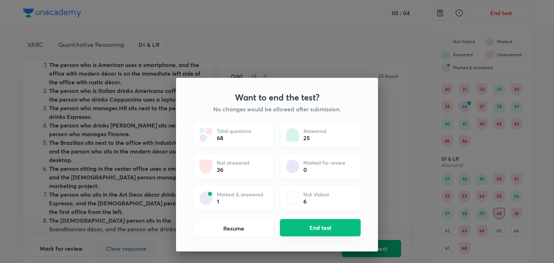
click at [348, 223] on button "End test" at bounding box center [320, 227] width 81 height 17
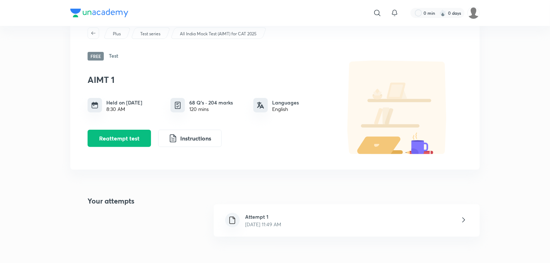
scroll to position [72, 0]
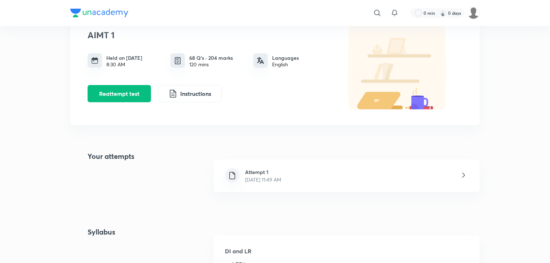
click at [309, 178] on div "Attempt 1 [DATE] 11:49 AM" at bounding box center [347, 176] width 266 height 32
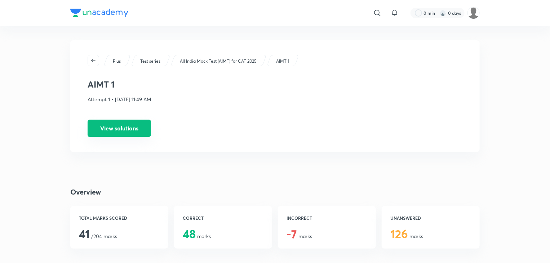
click at [119, 132] on button "View solutions" at bounding box center [119, 128] width 63 height 17
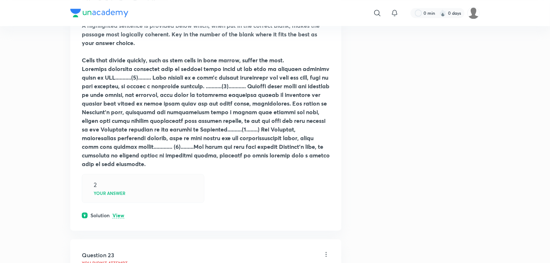
scroll to position [21565, 0]
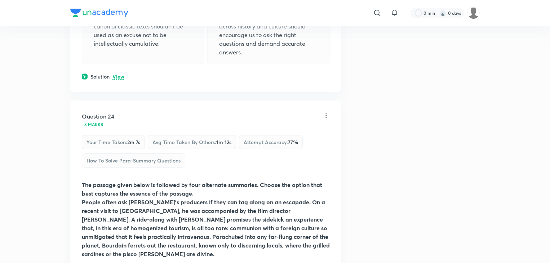
scroll to position [22033, 0]
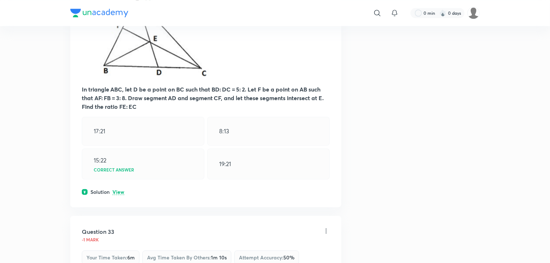
scroll to position [24413, 0]
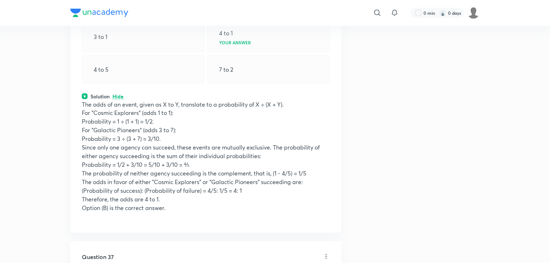
scroll to position [25350, 0]
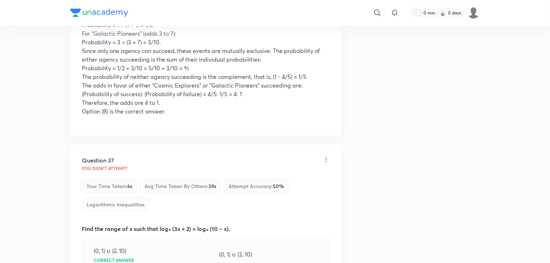
scroll to position [25494, 0]
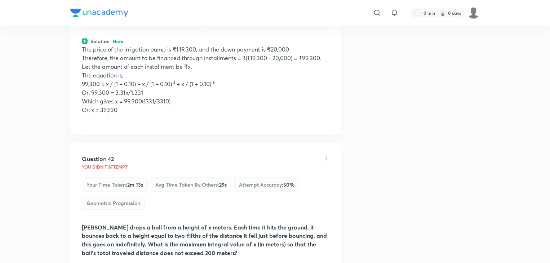
scroll to position [26648, 0]
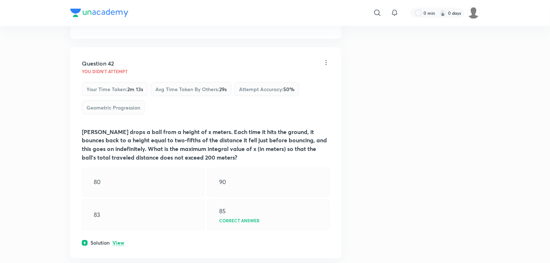
scroll to position [26720, 0]
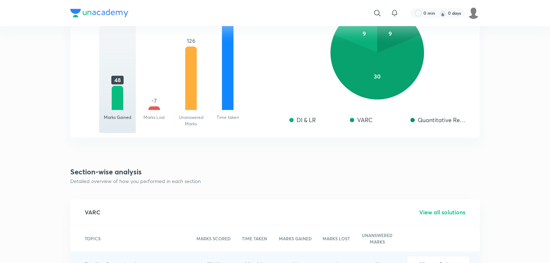
scroll to position [753, 0]
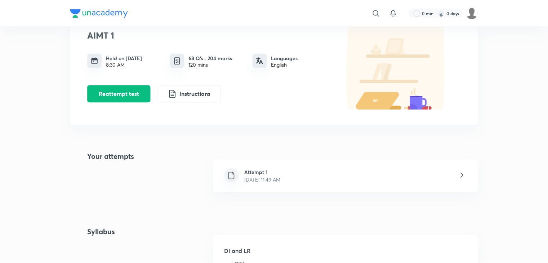
scroll to position [429, 0]
